Goal: Navigation & Orientation: Find specific page/section

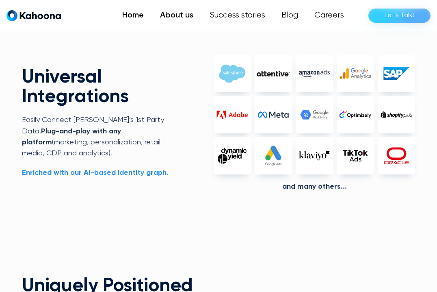
click at [183, 20] on link "About us" at bounding box center [177, 15] width 50 height 16
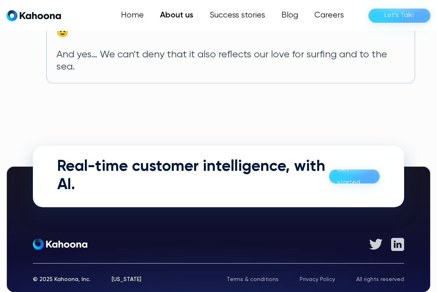
scroll to position [600, 0]
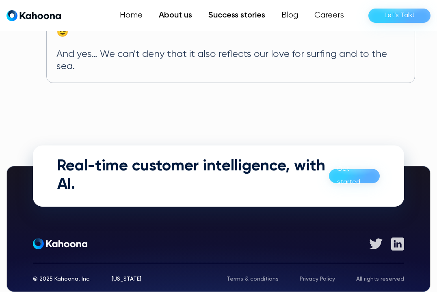
click at [228, 15] on link "Success stories" at bounding box center [236, 15] width 73 height 16
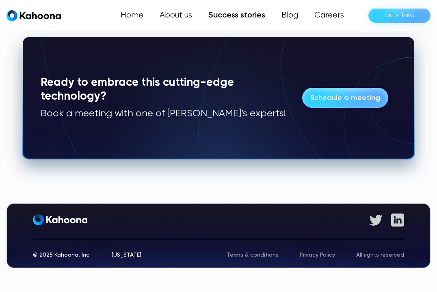
scroll to position [798, 0]
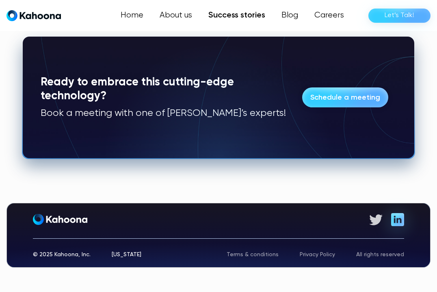
click at [397, 218] on img at bounding box center [397, 219] width 13 height 13
